Goal: Register for event/course

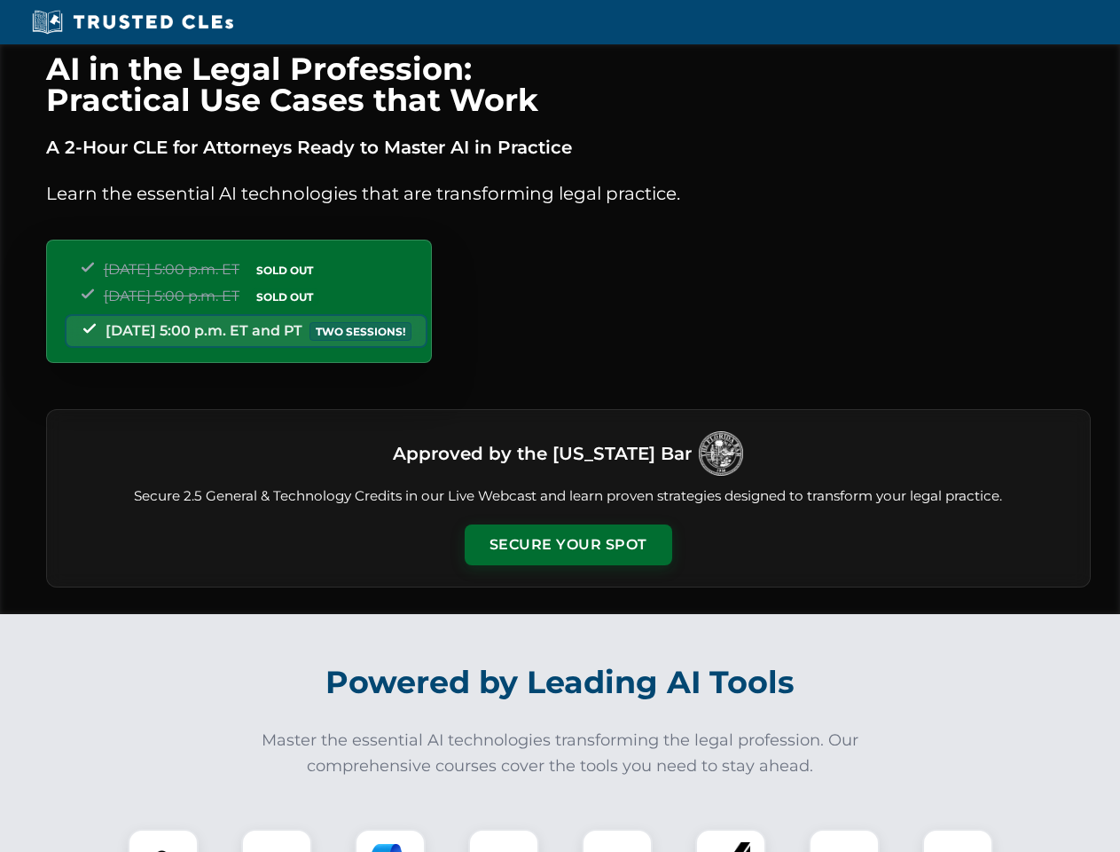
click at [568, 545] on button "Secure Your Spot" at bounding box center [569, 544] width 208 height 41
click at [163, 840] on img at bounding box center [162, 863] width 51 height 51
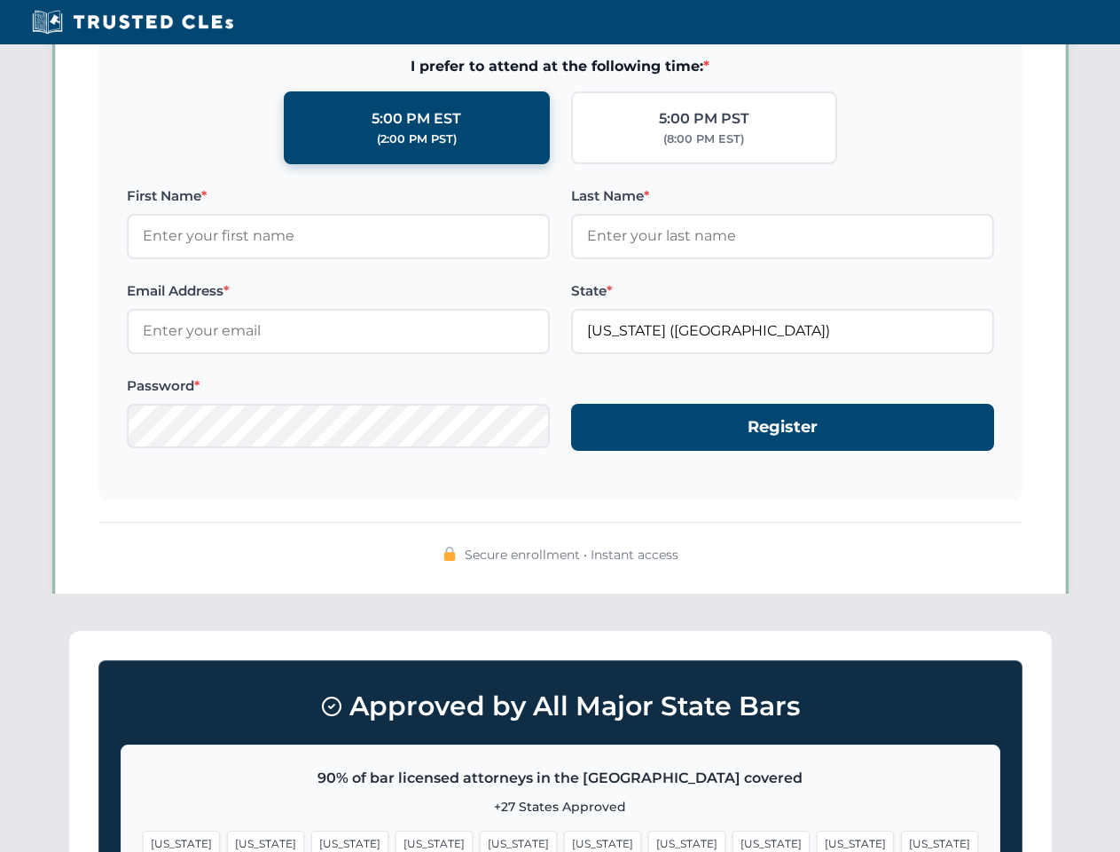
click at [648, 840] on span "[US_STATE]" at bounding box center [686, 843] width 77 height 26
click at [817, 840] on span "[US_STATE]" at bounding box center [855, 843] width 77 height 26
